Goal: Task Accomplishment & Management: Use online tool/utility

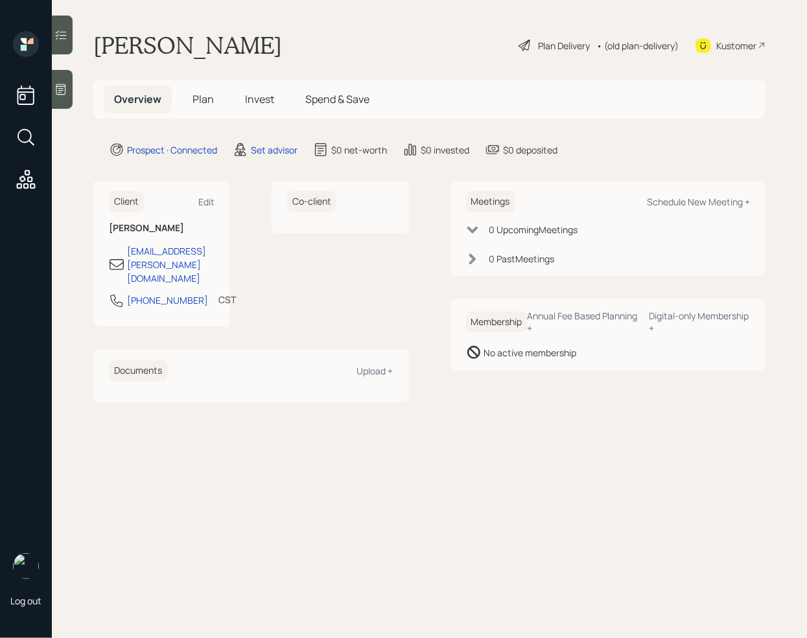
click at [56, 98] on div at bounding box center [62, 89] width 21 height 39
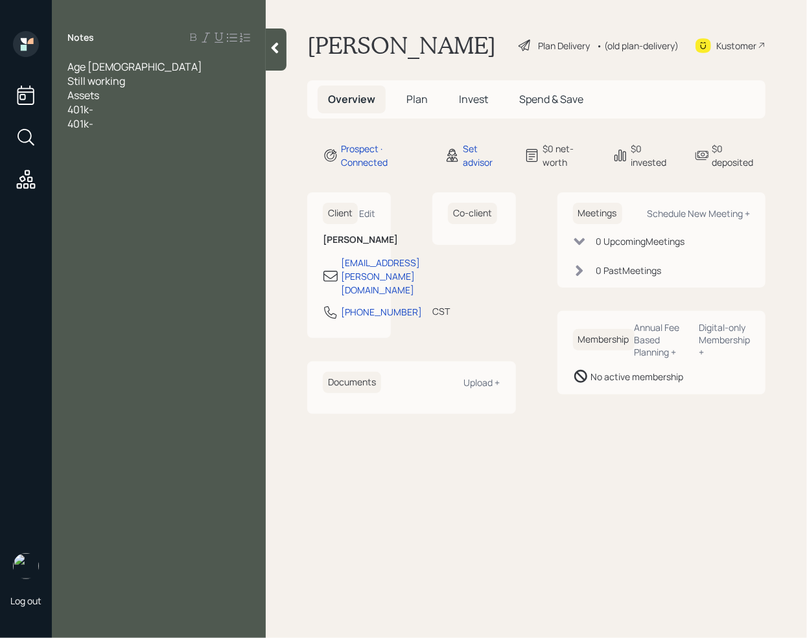
click at [89, 122] on span "401k-" at bounding box center [80, 124] width 26 height 14
click at [136, 113] on div "401k-" at bounding box center [158, 109] width 183 height 14
click at [143, 127] on div "Rollover IRA-" at bounding box center [158, 124] width 183 height 14
click at [119, 109] on div "401k-" at bounding box center [158, 109] width 183 height 14
click at [132, 126] on div "Rollover IRA-" at bounding box center [158, 124] width 183 height 14
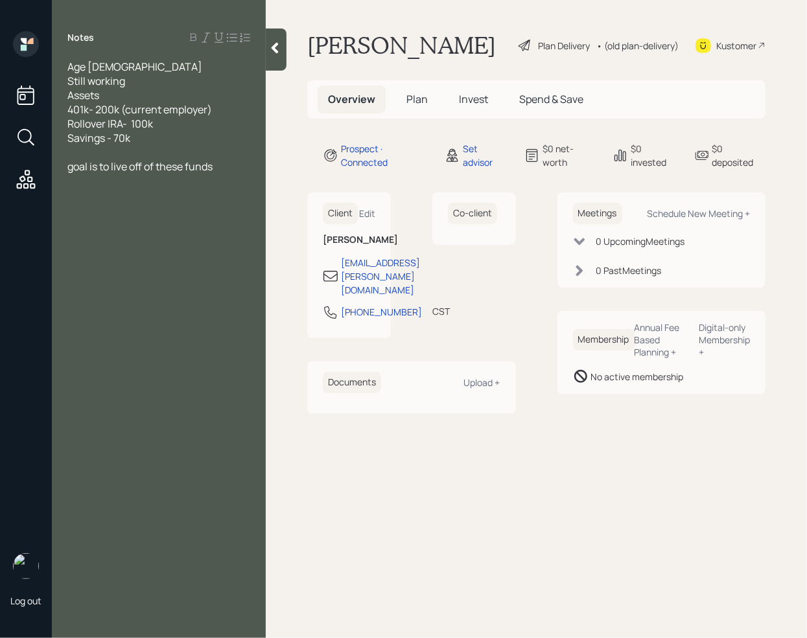
click at [222, 163] on div "goal is to live off of these funds" at bounding box center [158, 166] width 183 height 14
click at [111, 150] on div at bounding box center [158, 152] width 183 height 14
click at [174, 178] on div "annual income" at bounding box center [158, 181] width 183 height 14
click at [148, 185] on div "annual income" at bounding box center [158, 181] width 183 height 14
click at [715, 215] on div "Schedule New Meeting +" at bounding box center [698, 213] width 103 height 12
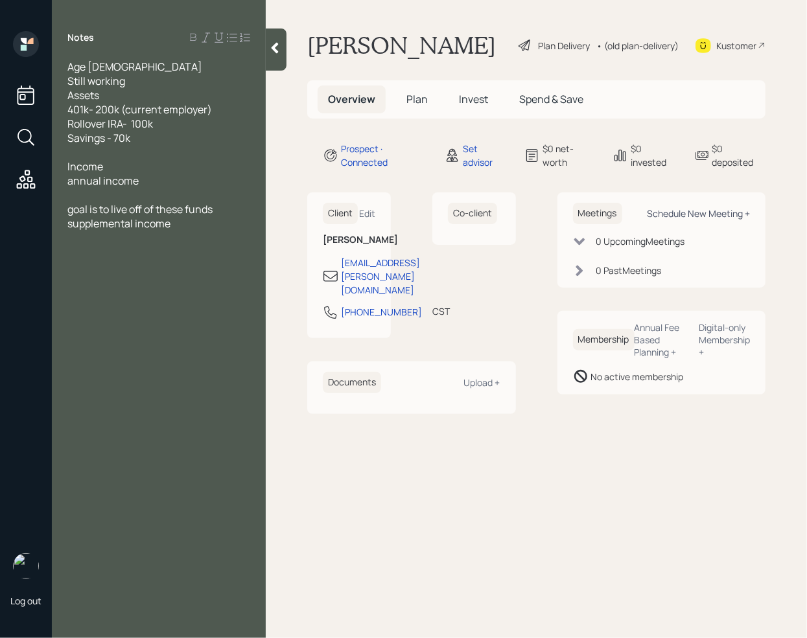
select select "round-[PERSON_NAME]"
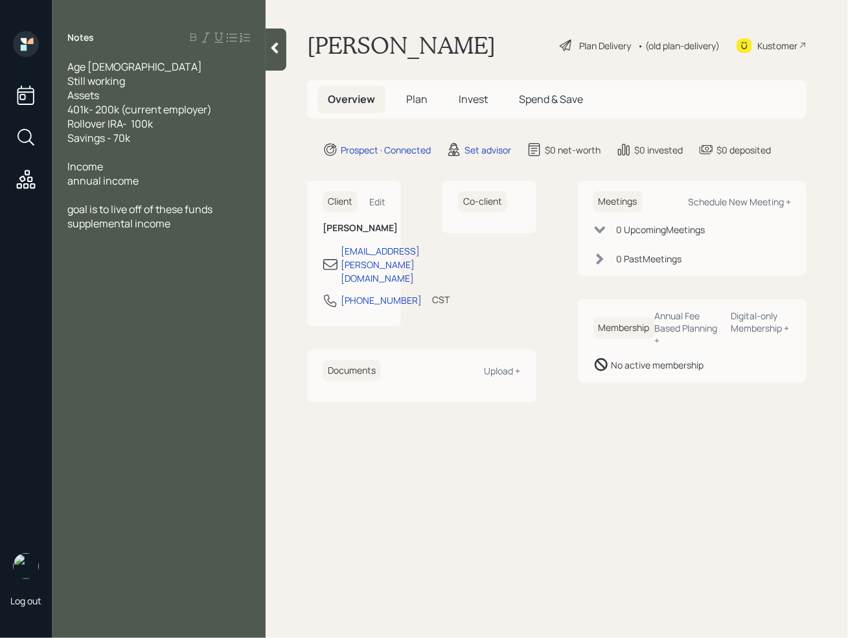
click at [195, 225] on div "supplemental income" at bounding box center [158, 223] width 183 height 14
click at [180, 239] on div "investment suitability" at bounding box center [158, 238] width 183 height 14
click at [150, 185] on div "annual income" at bounding box center [158, 181] width 183 height 14
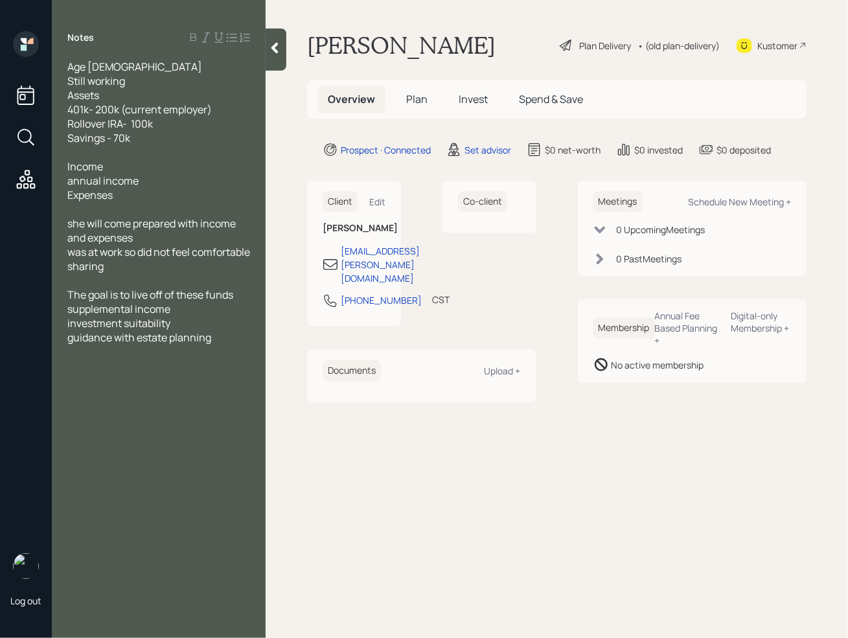
click at [282, 35] on div at bounding box center [276, 50] width 21 height 42
